Goal: Contribute content

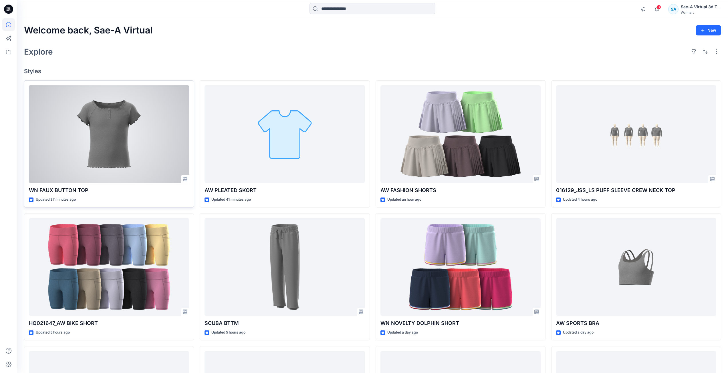
click at [48, 141] on div at bounding box center [109, 134] width 160 height 98
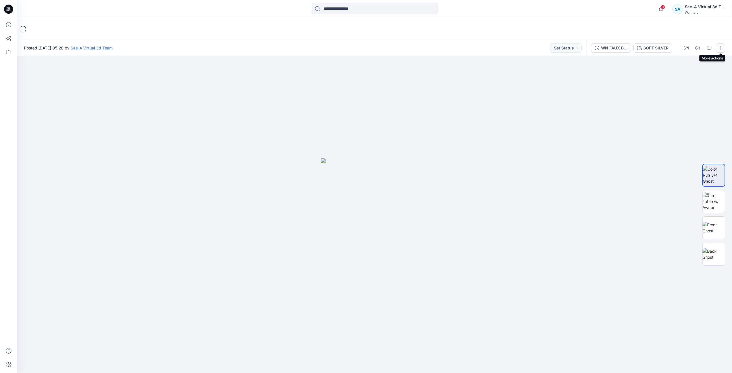
click at [721, 47] on button "button" at bounding box center [720, 47] width 9 height 9
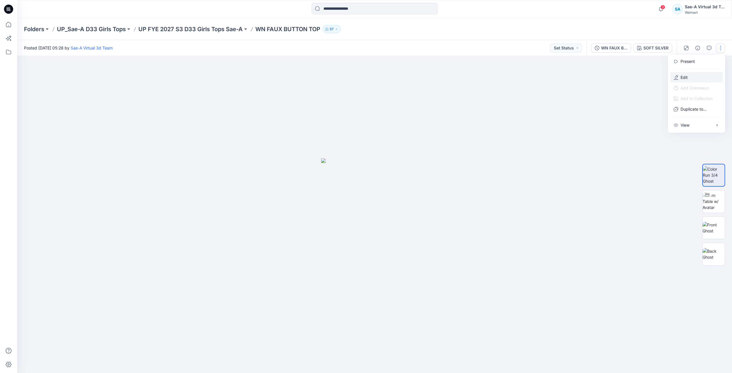
click at [695, 81] on button "Edit" at bounding box center [697, 77] width 53 height 11
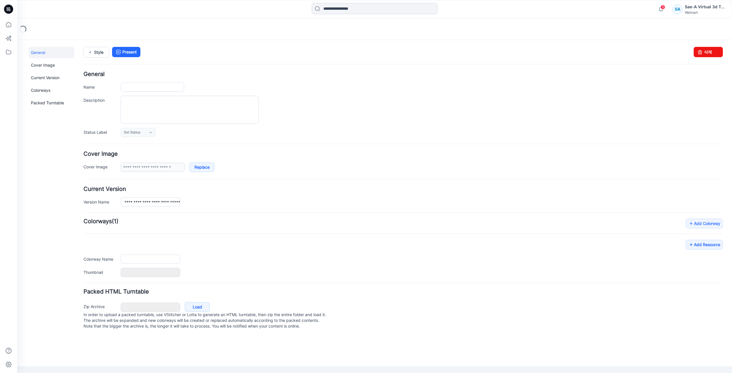
type input "**********"
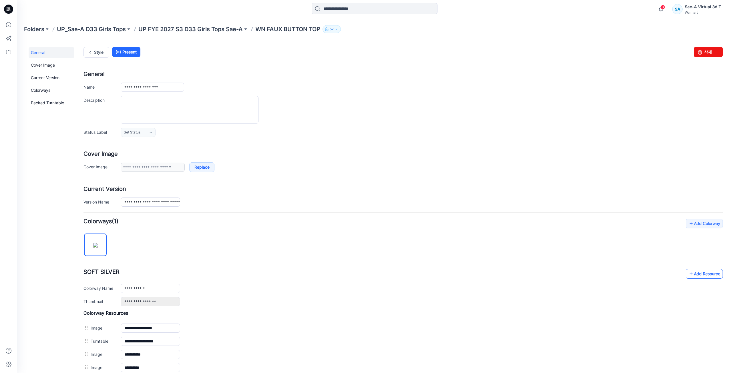
click at [698, 272] on link "Add Resource" at bounding box center [704, 274] width 37 height 10
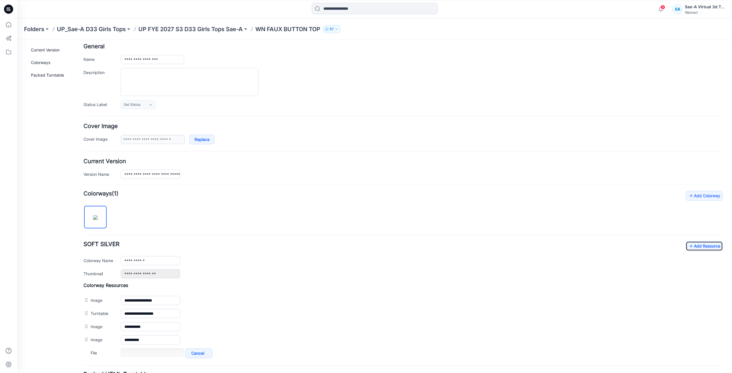
scroll to position [80, 0]
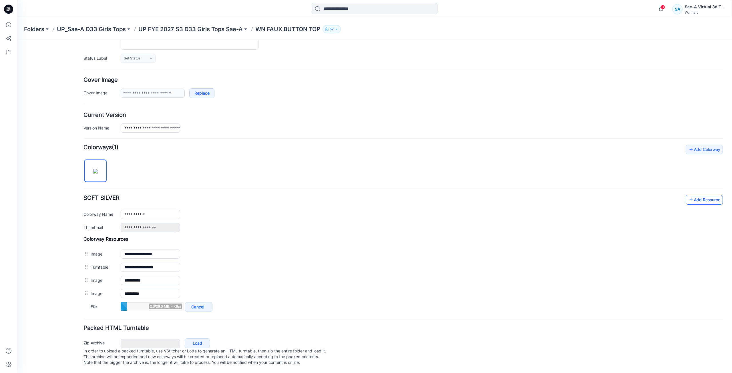
click at [707, 195] on link "Add Resource" at bounding box center [704, 200] width 37 height 10
click at [697, 195] on link "Add Resource" at bounding box center [704, 200] width 37 height 10
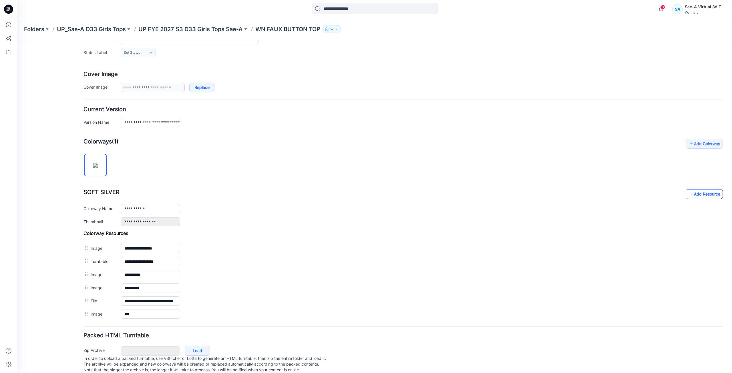
click at [703, 195] on link "Add Resource" at bounding box center [704, 194] width 37 height 10
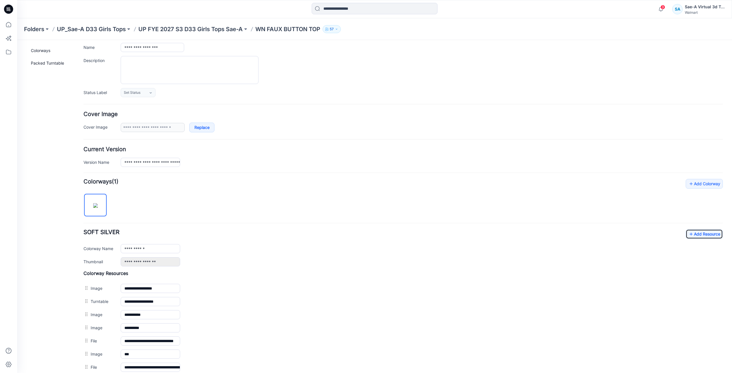
scroll to position [0, 0]
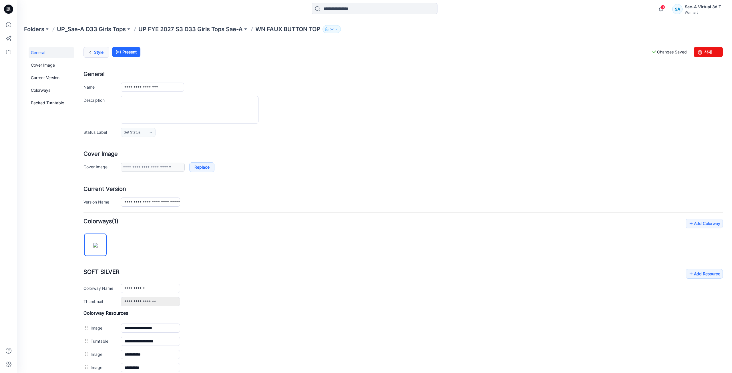
click at [101, 54] on link "Style" at bounding box center [97, 52] width 26 height 11
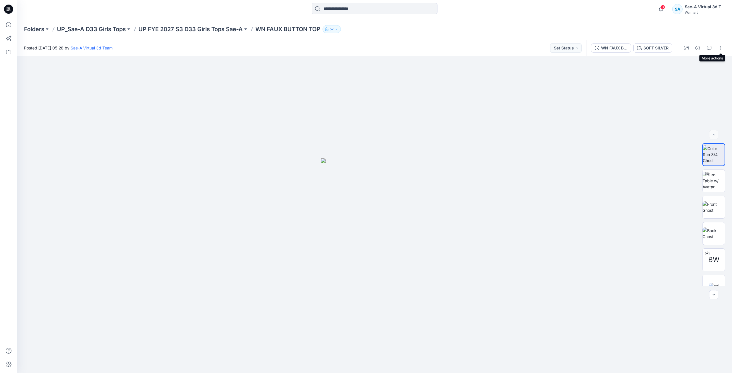
click at [716, 49] on div at bounding box center [703, 48] width 53 height 16
click at [714, 49] on button "button" at bounding box center [709, 47] width 9 height 9
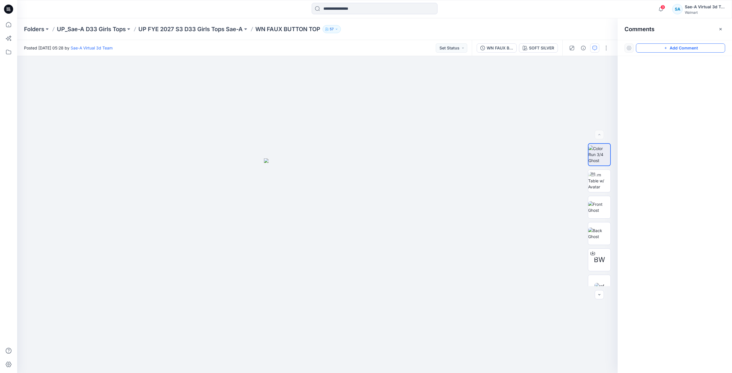
click at [685, 47] on button "Add Comment" at bounding box center [680, 47] width 89 height 9
click at [340, 86] on div "1 Cancel Post Layer 1" at bounding box center [317, 214] width 601 height 317
type textarea "*"
type textarea "**********"
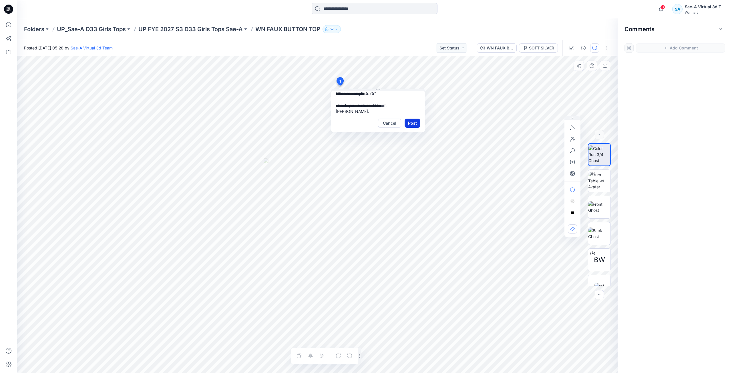
click at [419, 124] on button "Post" at bounding box center [413, 123] width 16 height 9
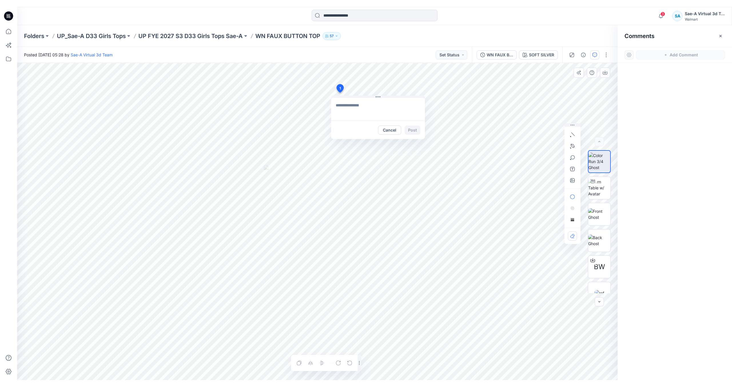
scroll to position [0, 0]
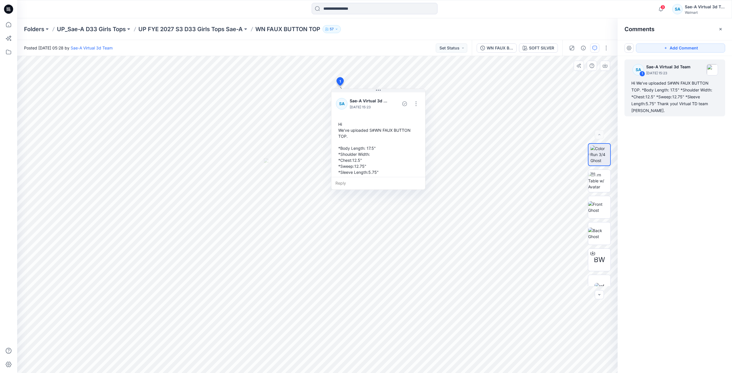
click at [13, 8] on div at bounding box center [8, 9] width 18 height 18
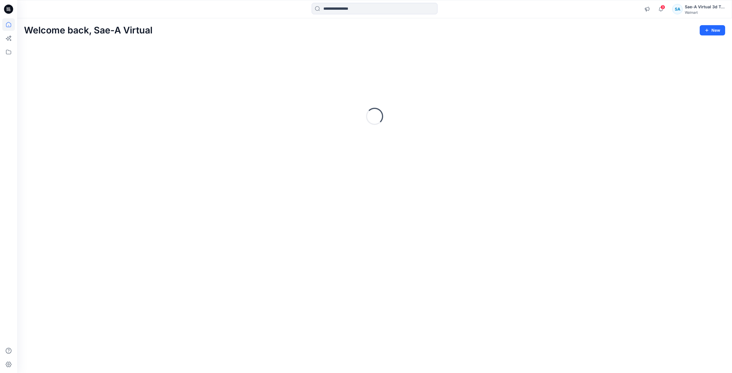
click at [96, 8] on div at bounding box center [106, 9] width 179 height 13
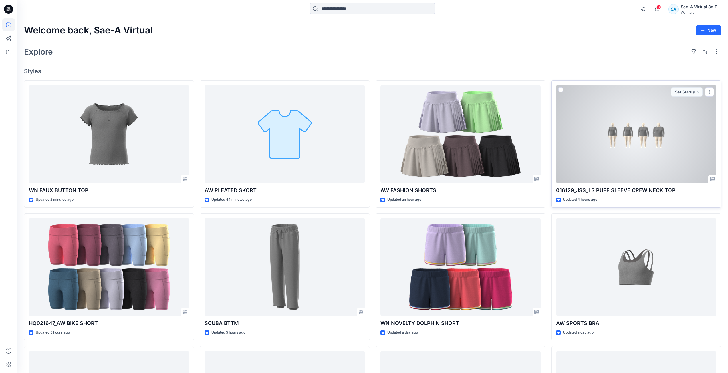
click at [619, 148] on div at bounding box center [636, 134] width 160 height 98
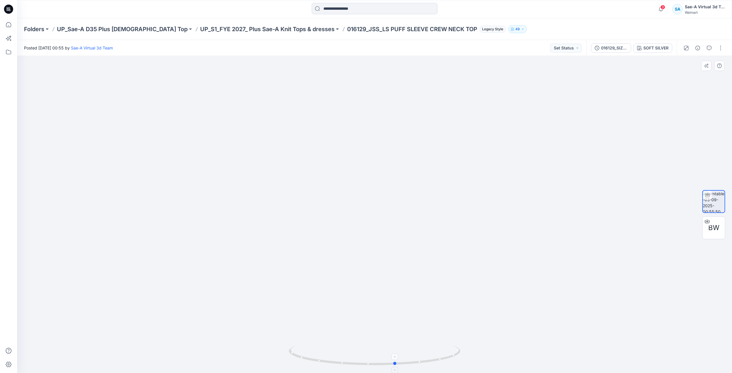
drag, startPoint x: 425, startPoint y: 359, endPoint x: 447, endPoint y: 352, distance: 22.3
click at [447, 352] on icon at bounding box center [375, 356] width 173 height 21
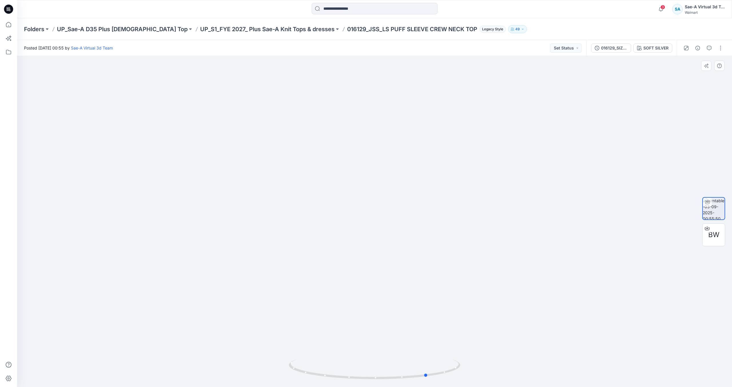
drag, startPoint x: 445, startPoint y: 370, endPoint x: 477, endPoint y: 362, distance: 33.2
click at [477, 362] on div at bounding box center [374, 221] width 715 height 331
drag, startPoint x: 436, startPoint y: 369, endPoint x: 396, endPoint y: 378, distance: 40.9
click at [396, 373] on icon at bounding box center [375, 369] width 173 height 21
